Goal: Task Accomplishment & Management: Manage account settings

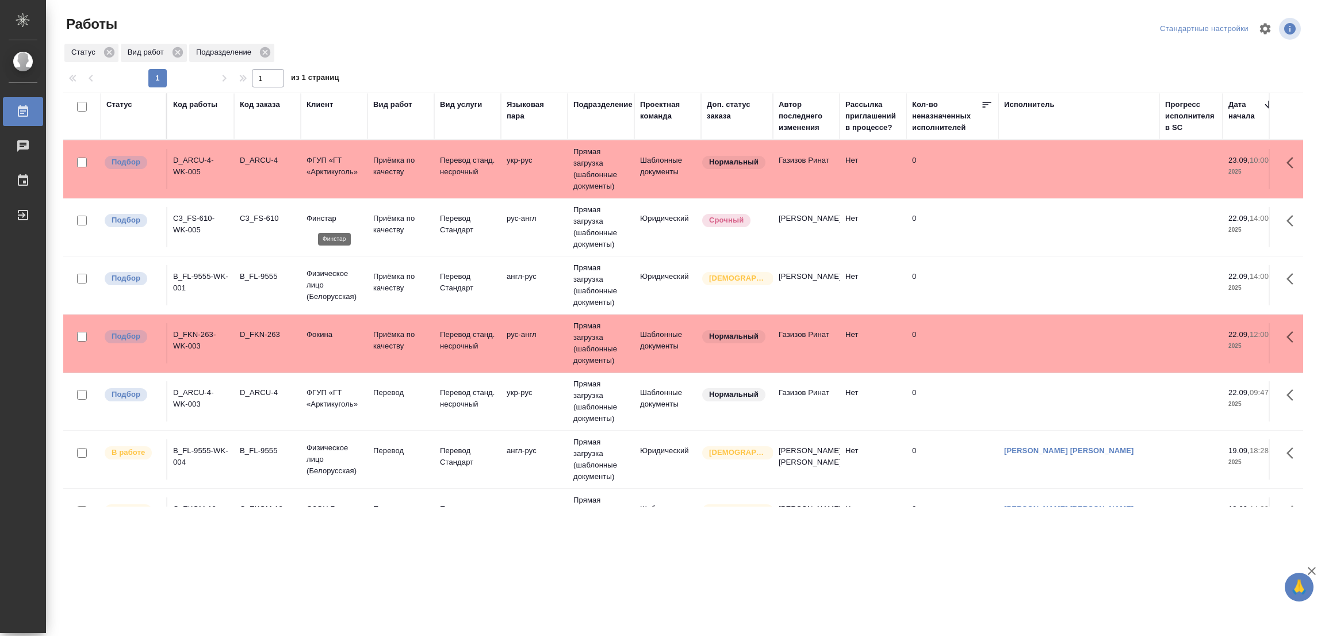
drag, startPoint x: 0, startPoint y: 0, endPoint x: 316, endPoint y: 219, distance: 384.1
click at [316, 219] on p "Финстар" at bounding box center [334, 219] width 55 height 12
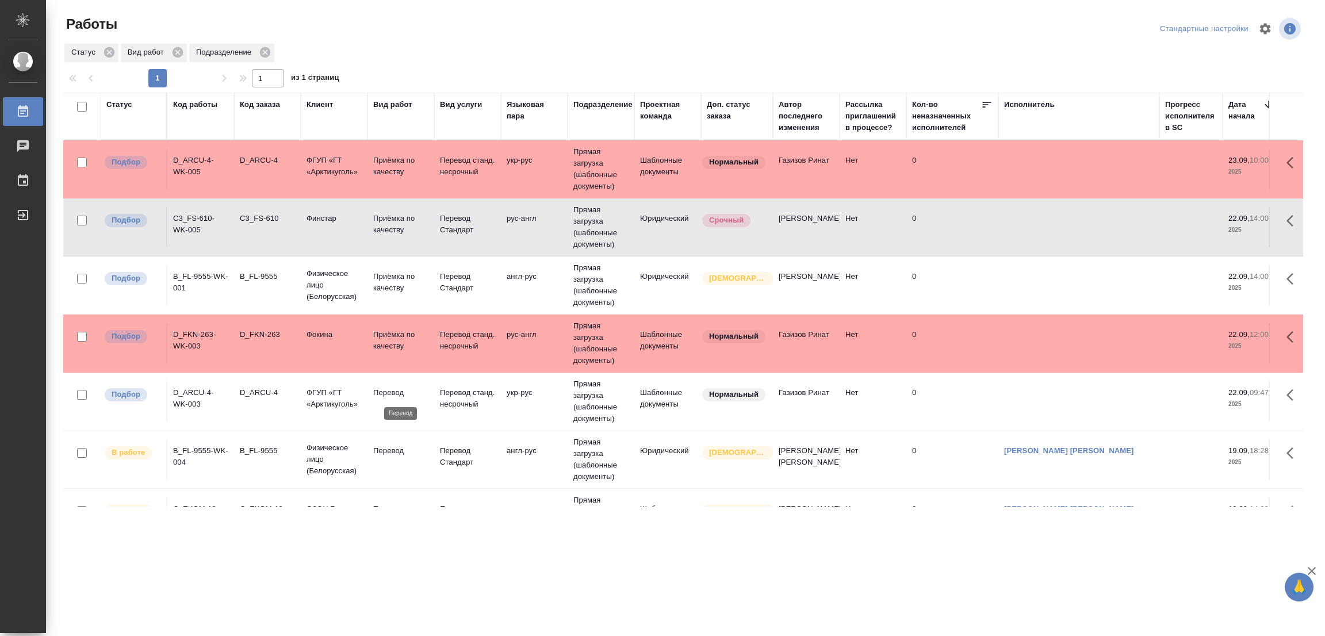
click at [386, 391] on p "Перевод" at bounding box center [400, 393] width 55 height 12
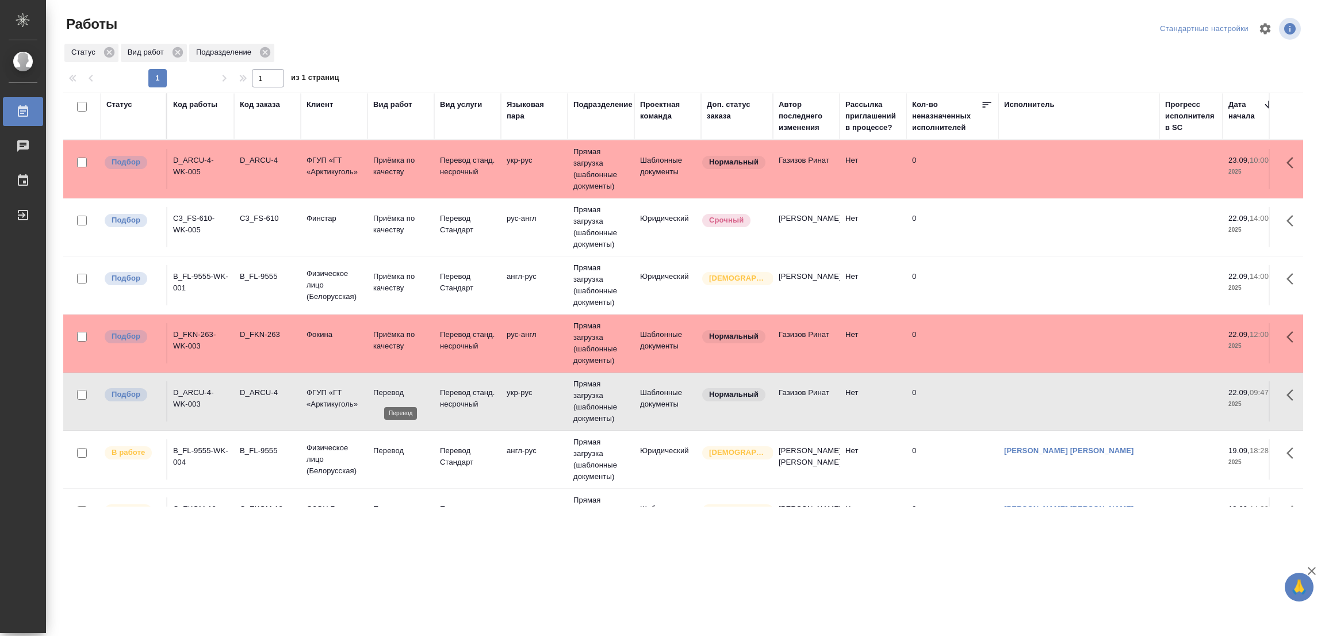
click at [386, 391] on p "Перевод" at bounding box center [400, 393] width 55 height 12
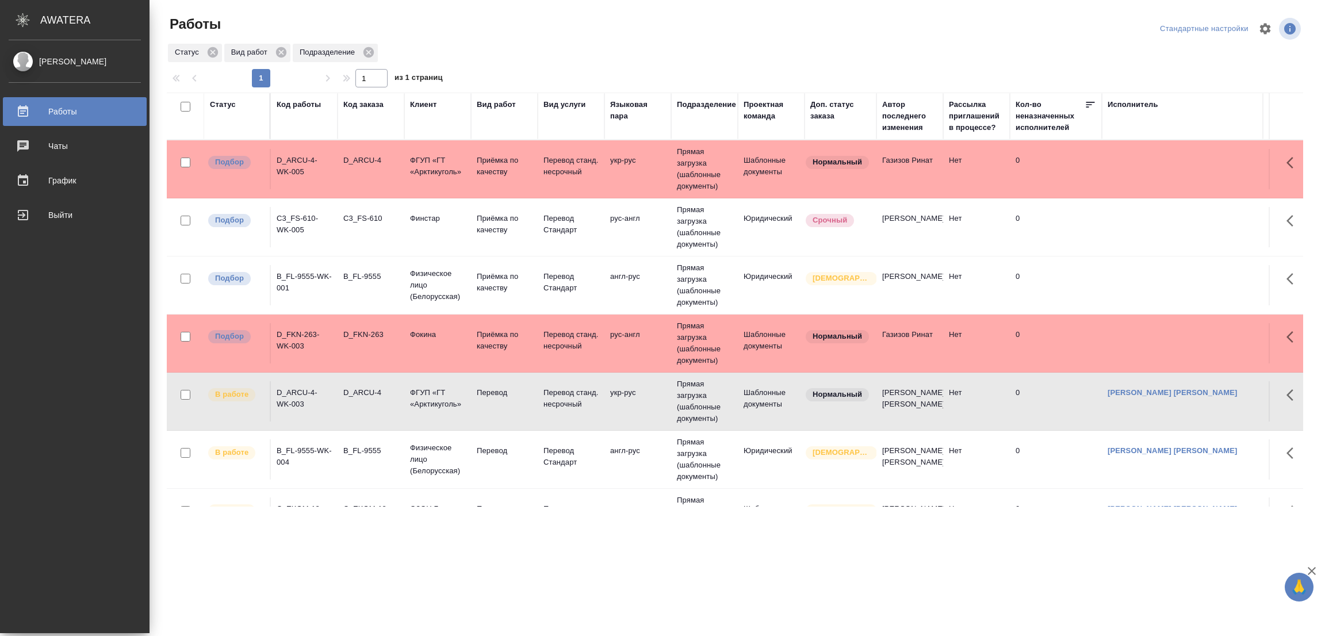
click at [0, 400] on div "[PERSON_NAME] Работы 0 Чаты График Выйти" at bounding box center [75, 336] width 150 height 593
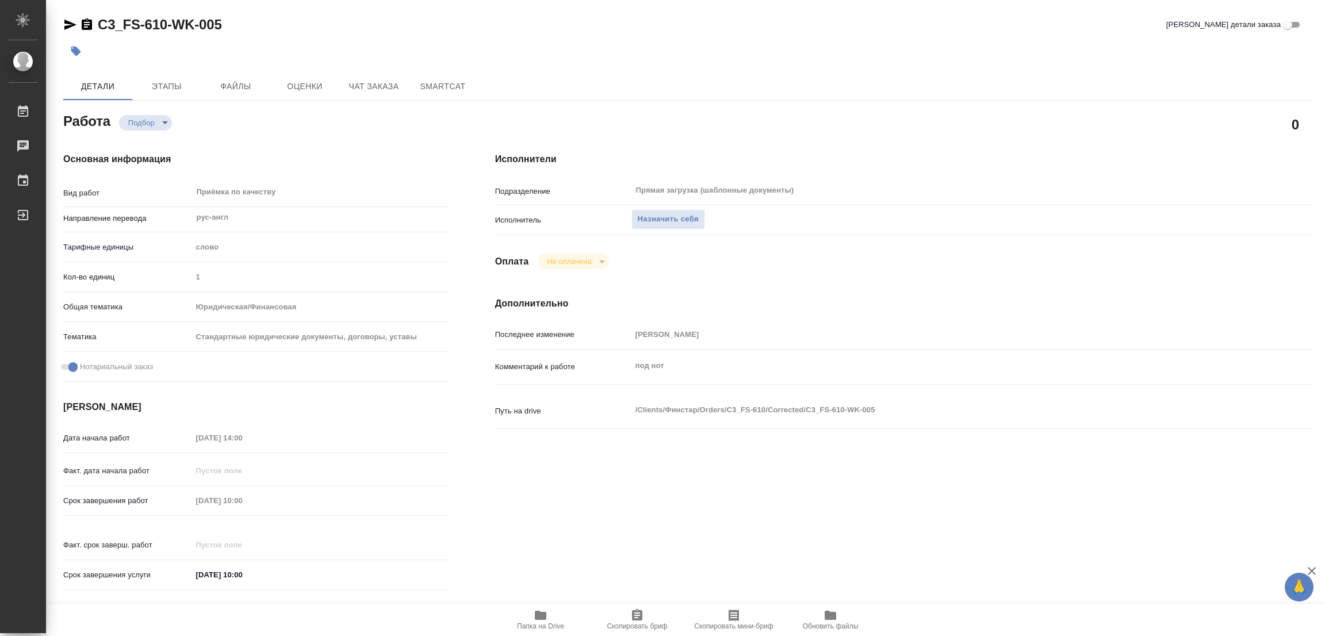
type textarea "x"
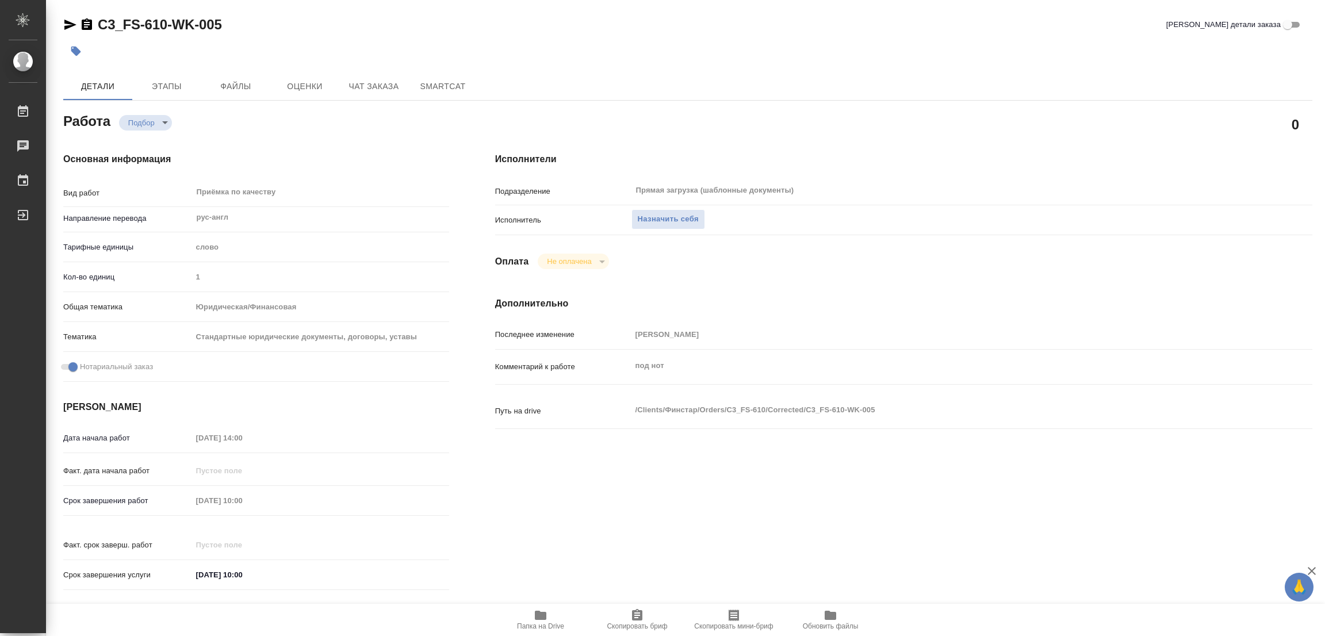
type textarea "x"
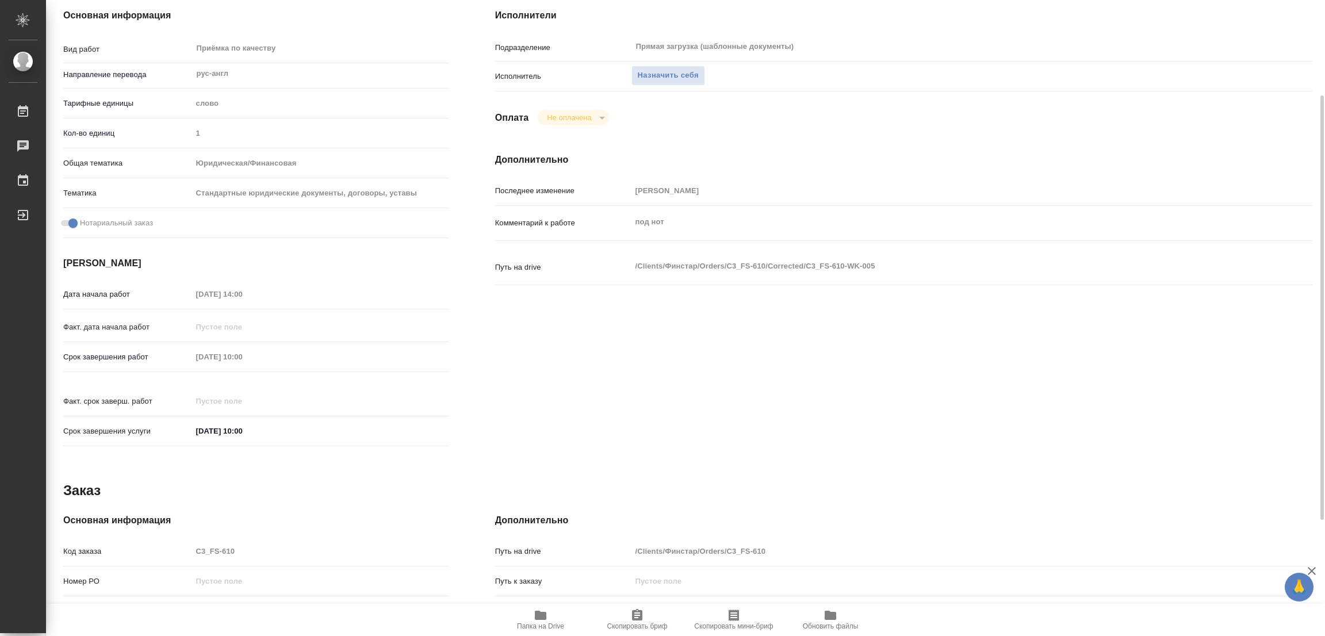
scroll to position [316, 0]
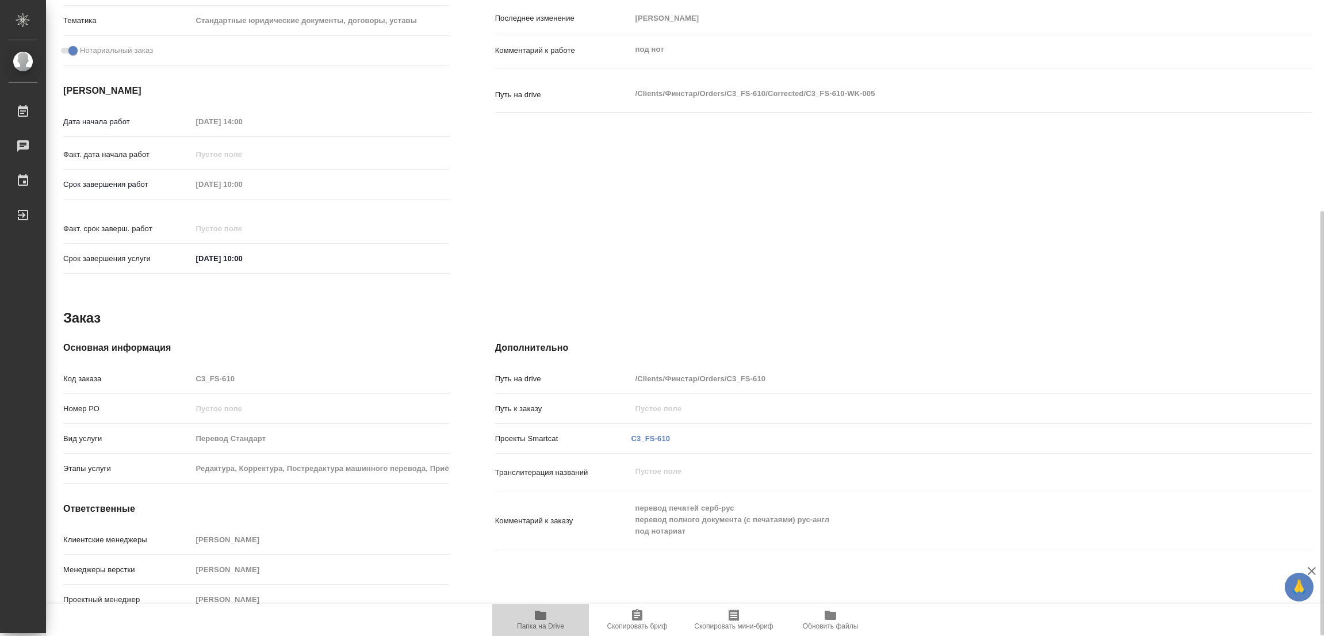
click at [539, 608] on button "Папка на Drive" at bounding box center [540, 620] width 97 height 32
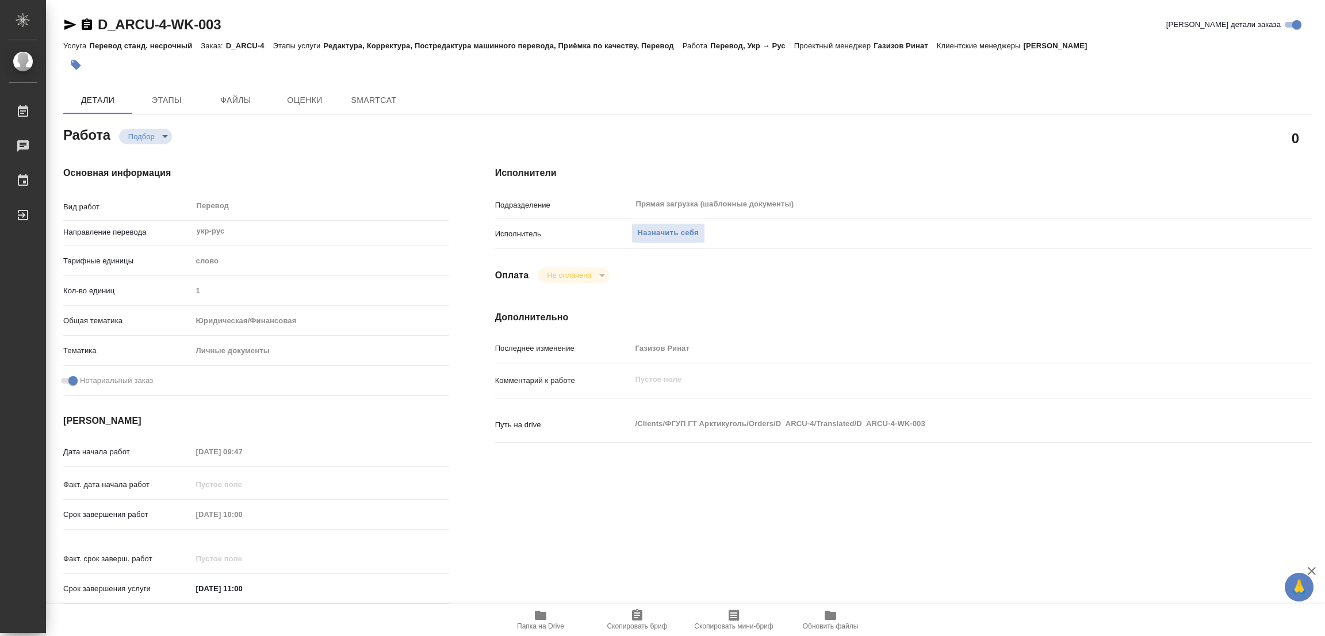
type textarea "x"
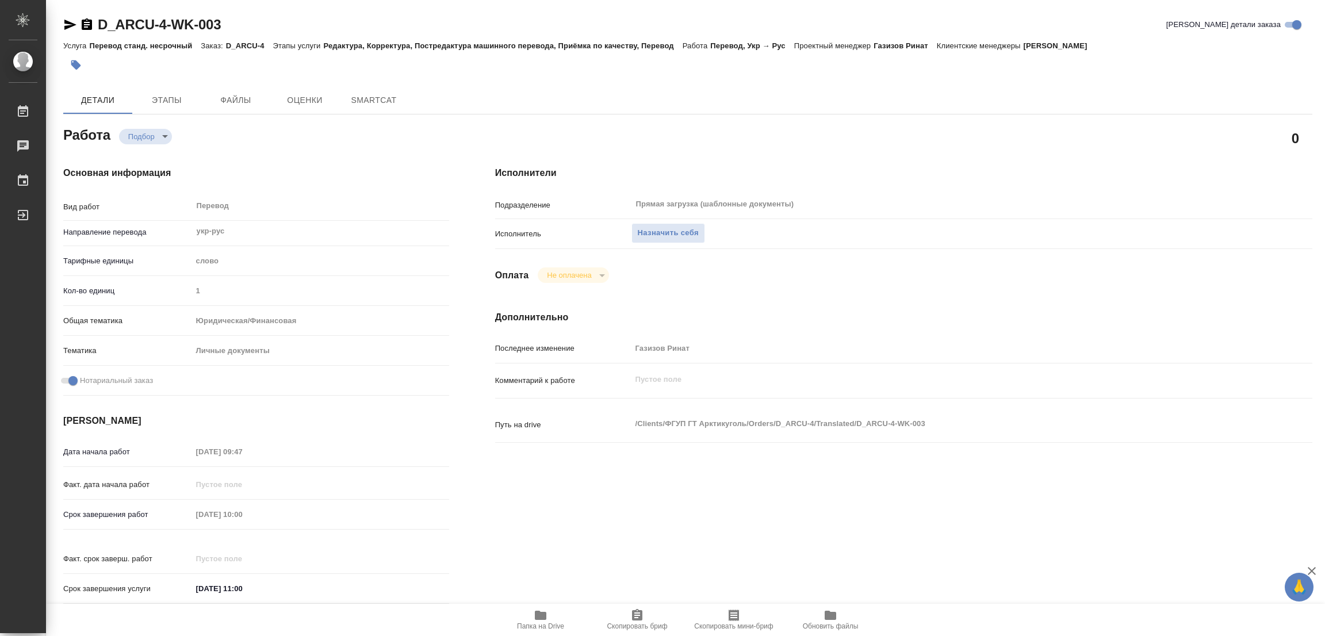
type textarea "x"
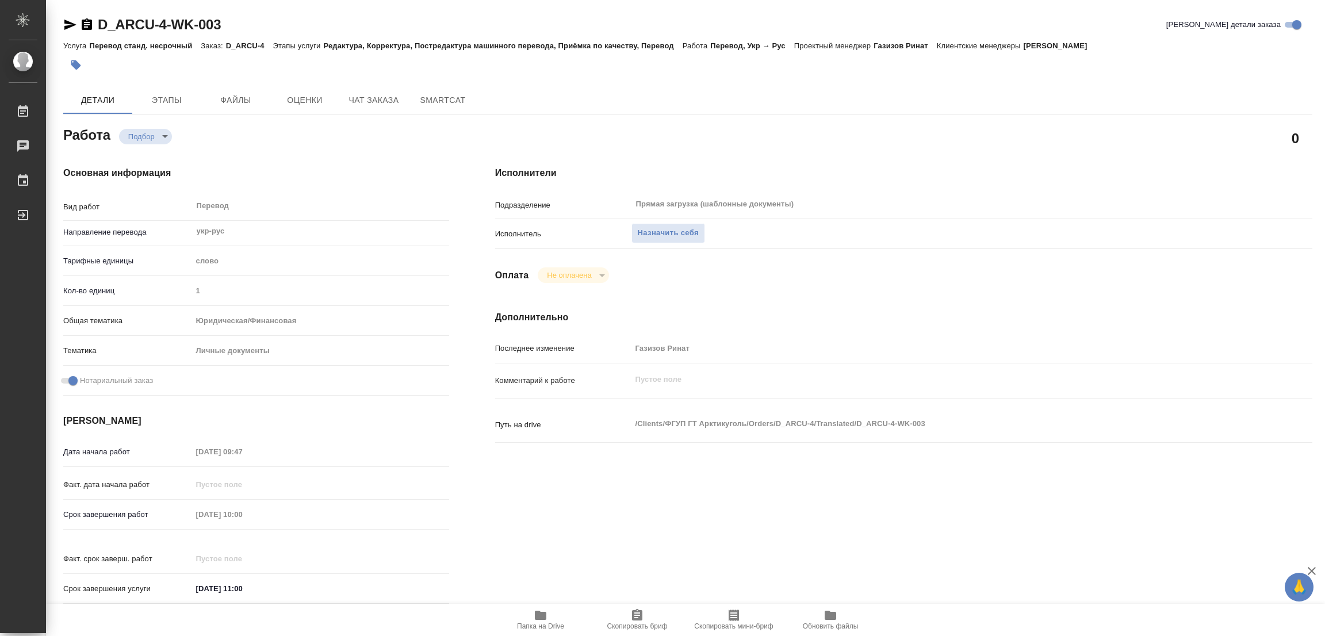
type textarea "x"
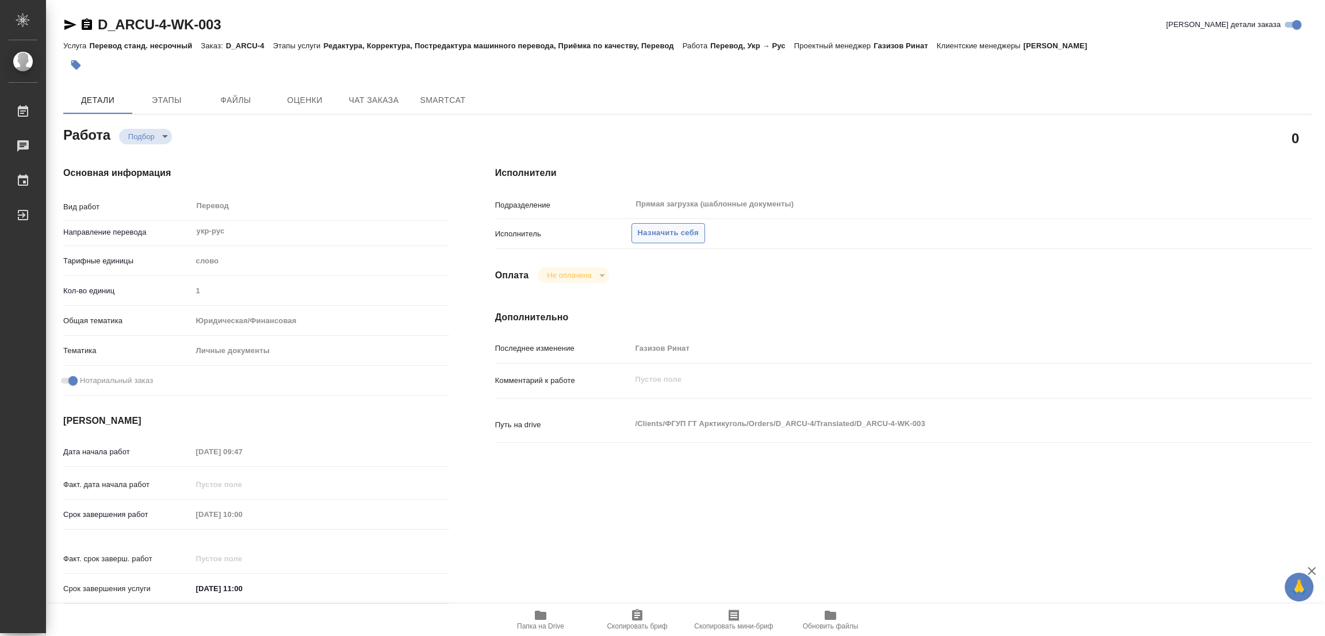
type textarea "x"
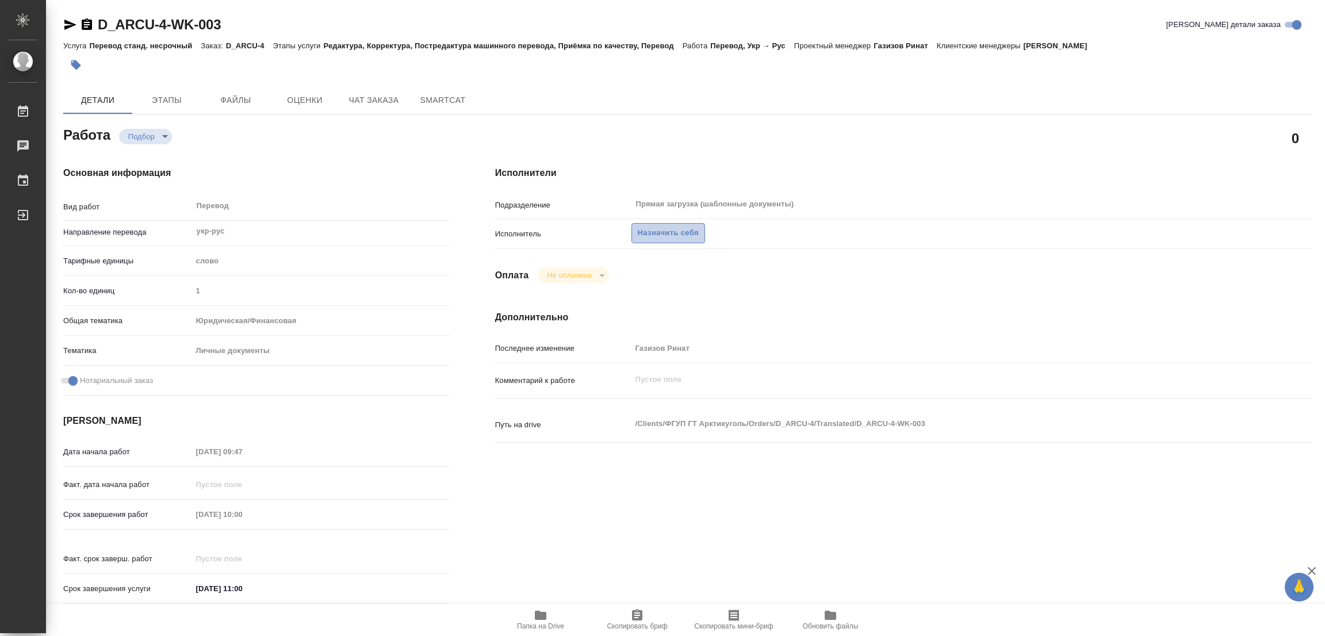
click at [663, 231] on span "Назначить себя" at bounding box center [668, 233] width 61 height 13
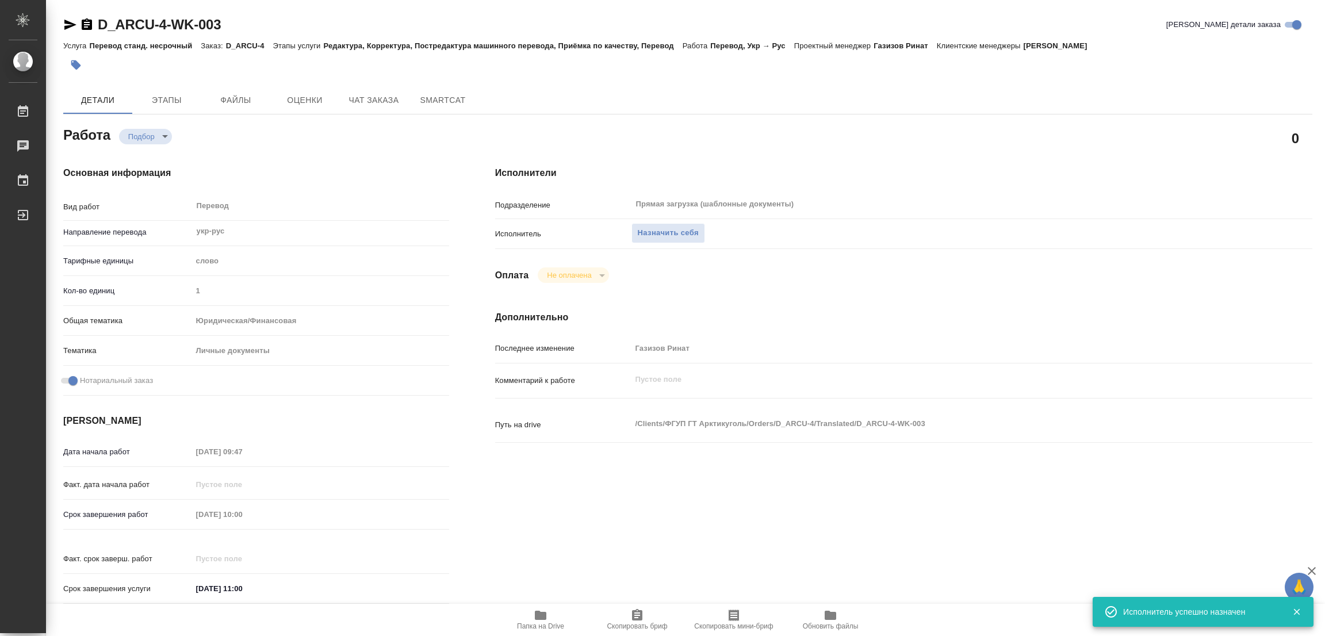
type textarea "x"
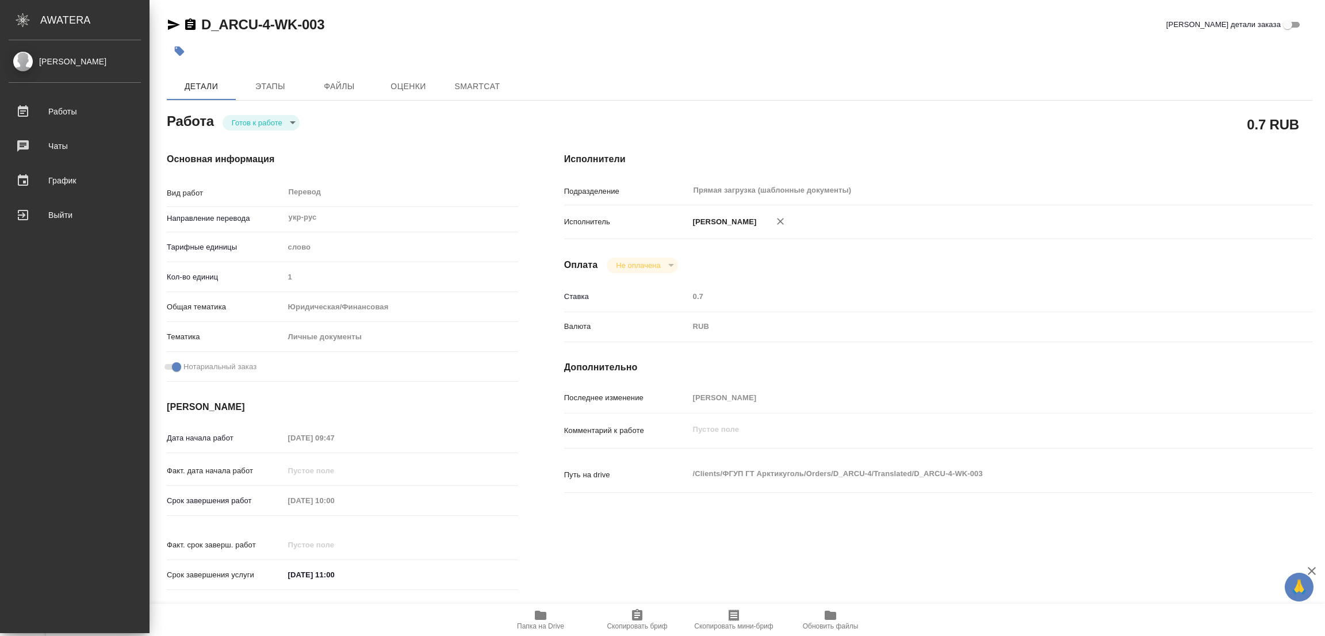
type textarea "x"
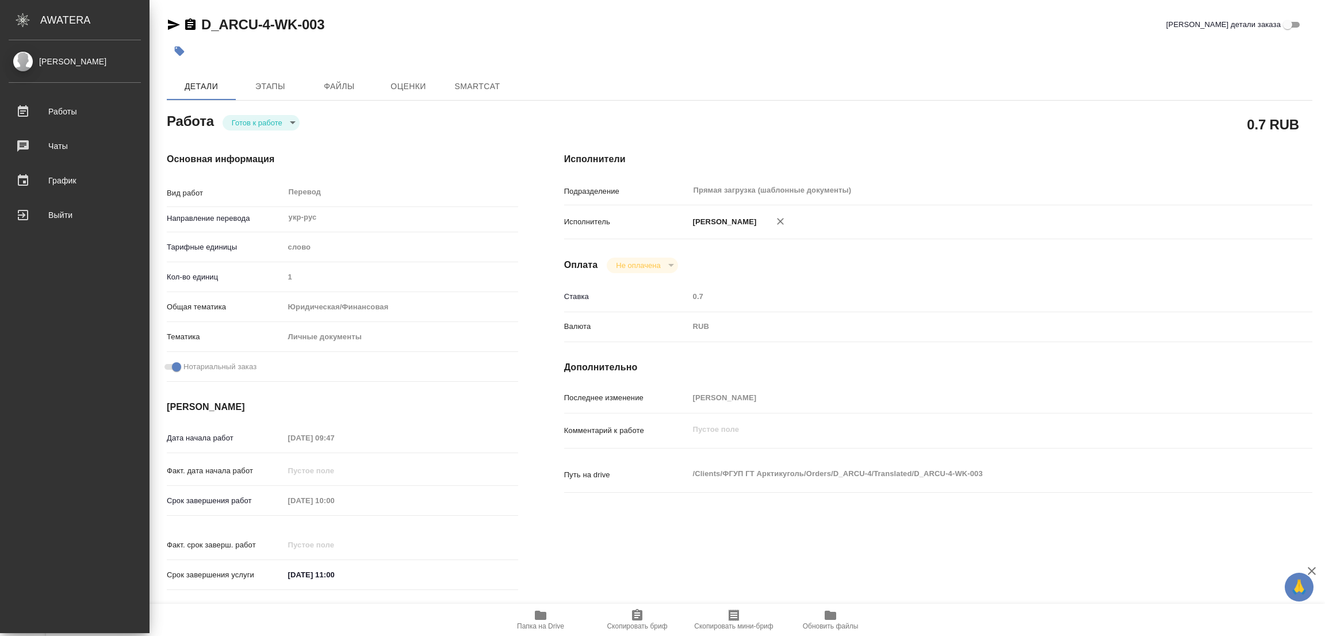
type textarea "x"
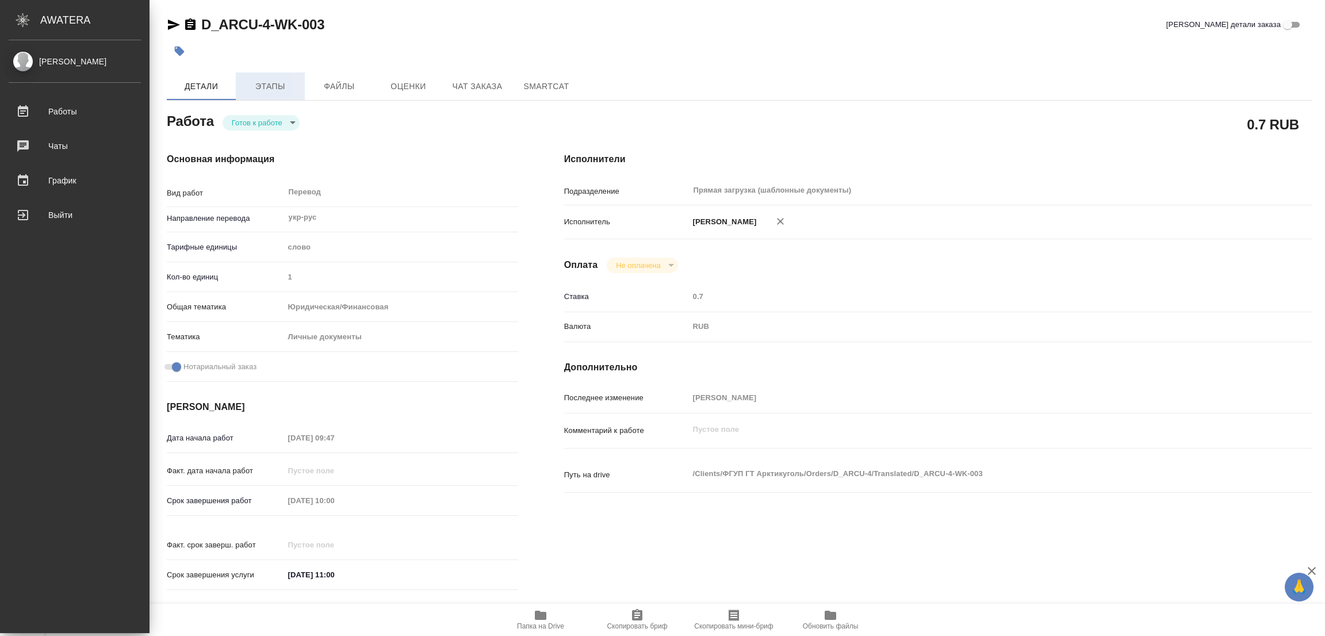
type textarea "x"
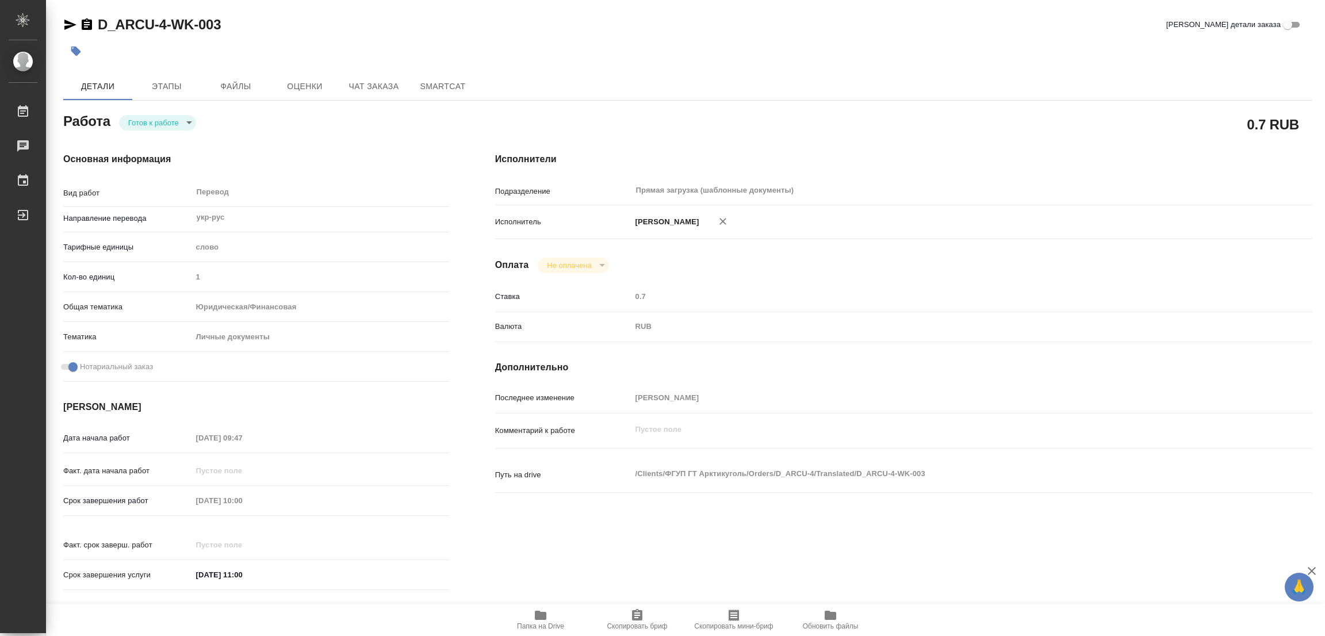
type textarea "x"
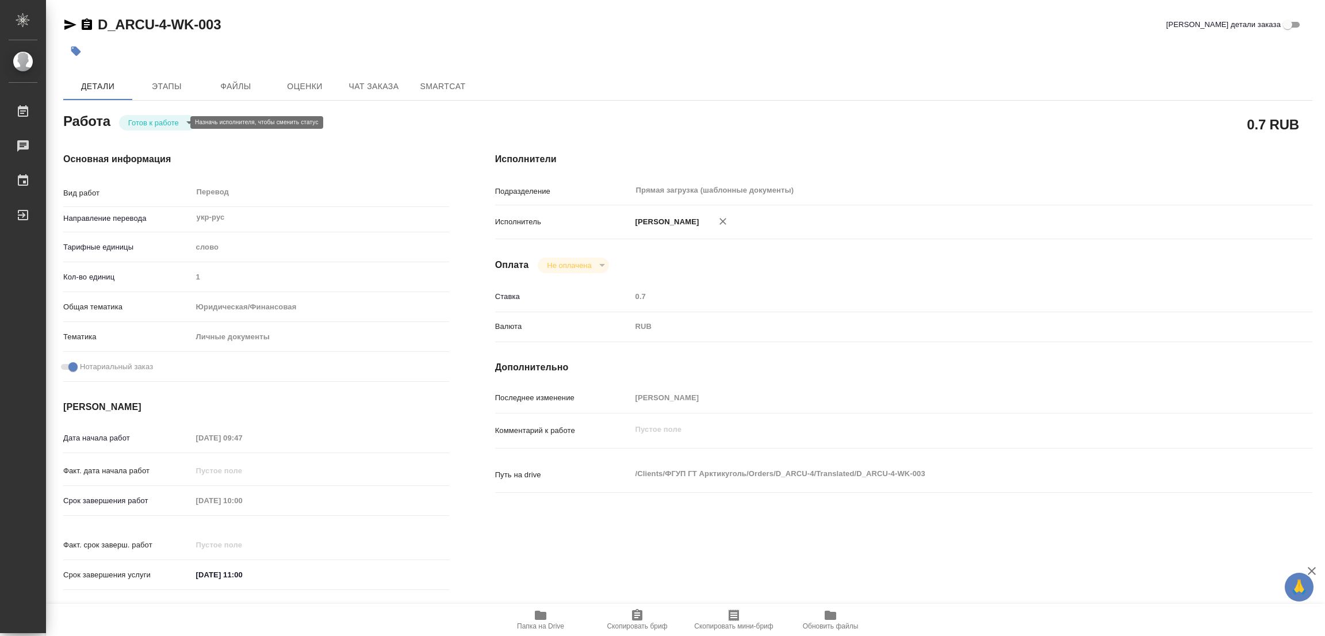
click at [159, 125] on body "🙏 .cls-1 fill:#fff; AWATERA Popova Galina Работы Чаты График Выйти D_ARCU-4-WK-…" at bounding box center [662, 318] width 1325 height 636
type textarea "x"
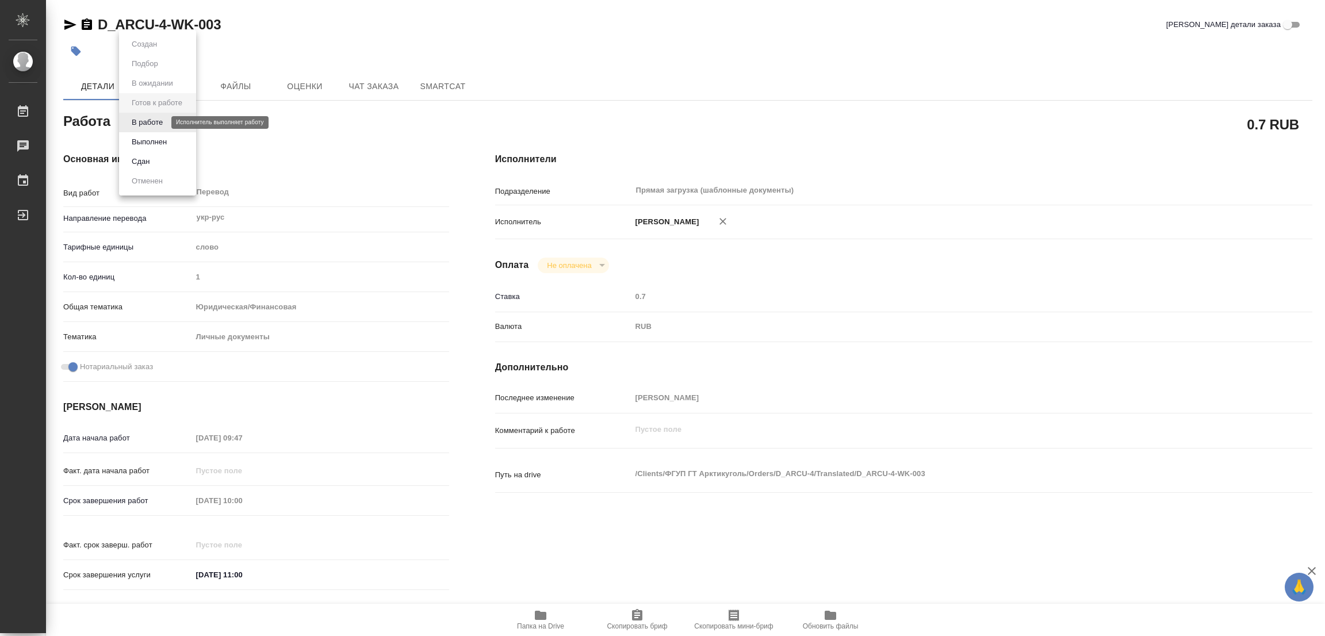
type textarea "x"
click at [159, 125] on button "В работе" at bounding box center [147, 122] width 38 height 13
type textarea "x"
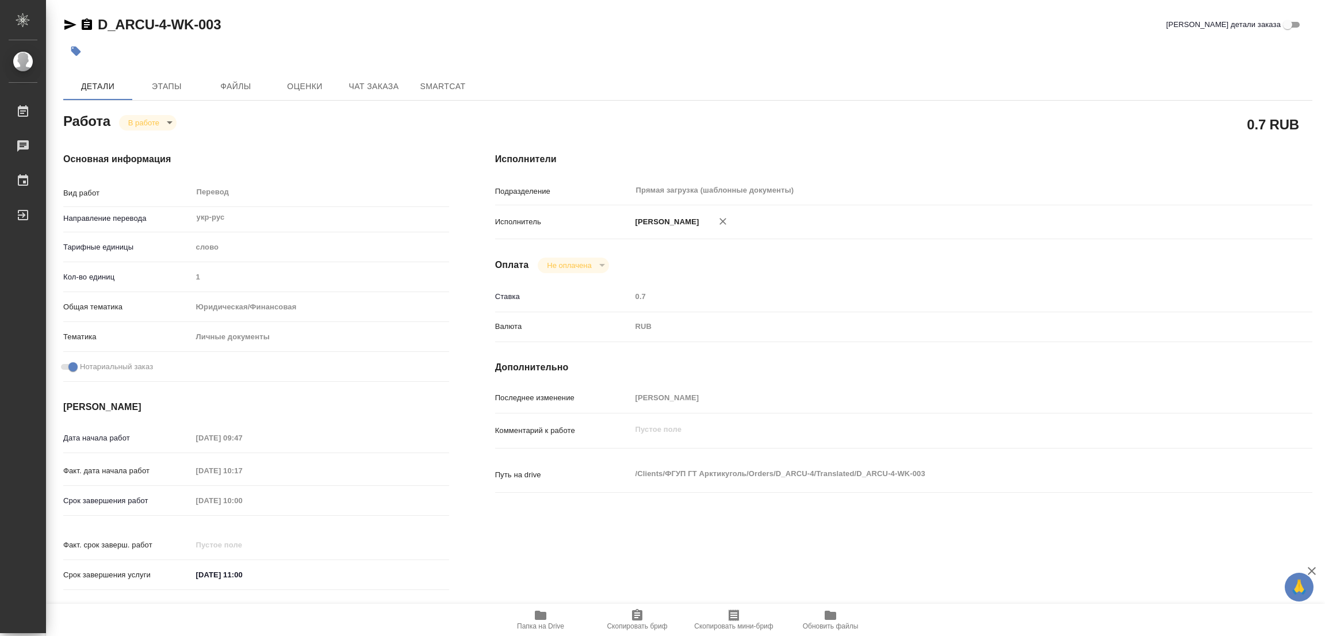
type textarea "x"
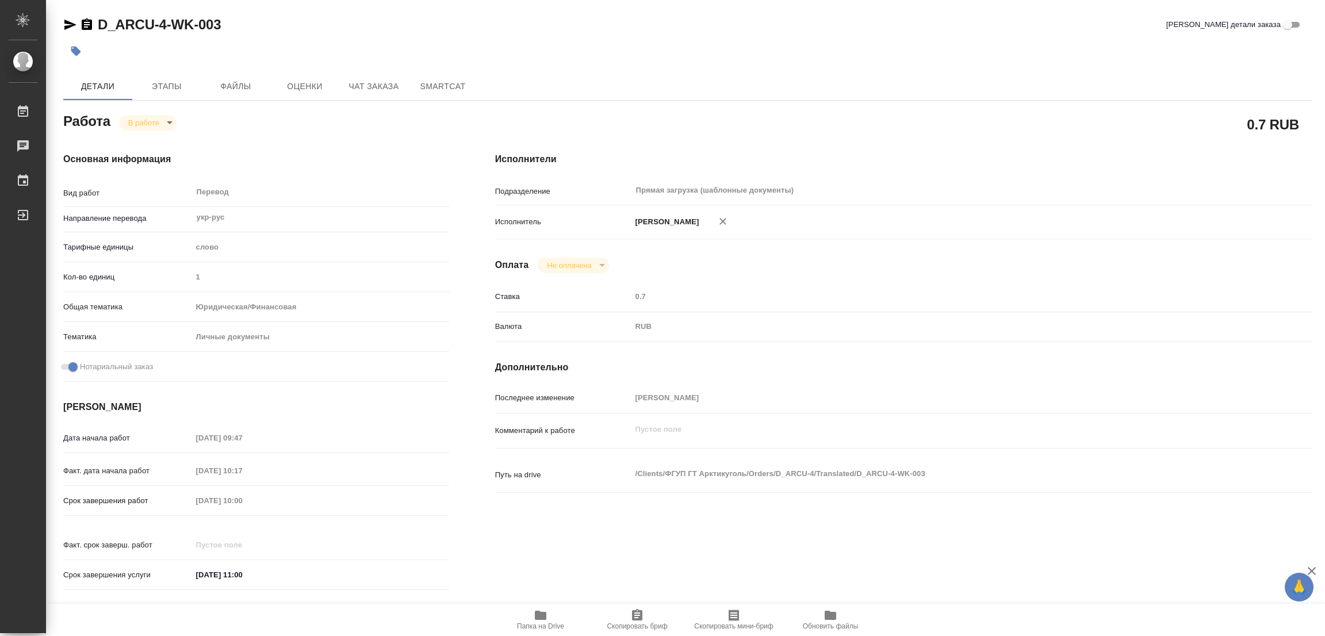
type textarea "x"
